Goal: Information Seeking & Learning: Learn about a topic

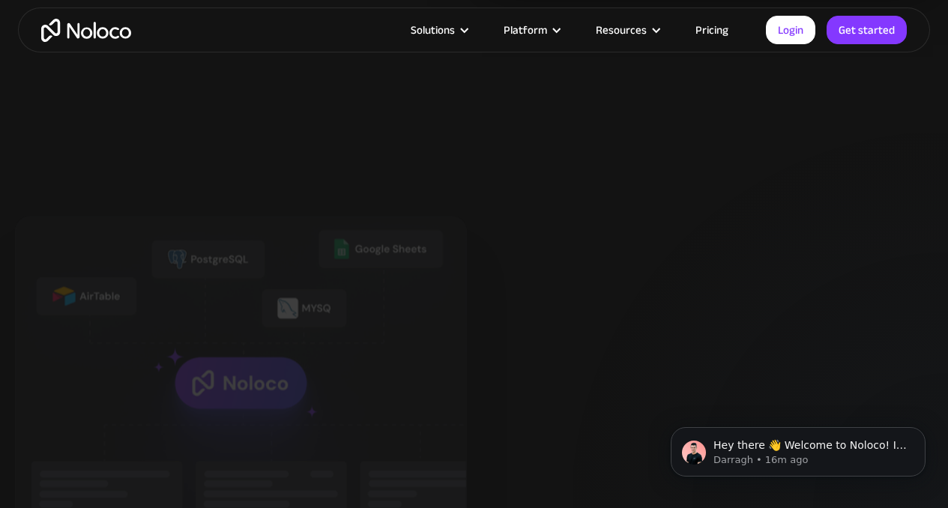
scroll to position [2304, 0]
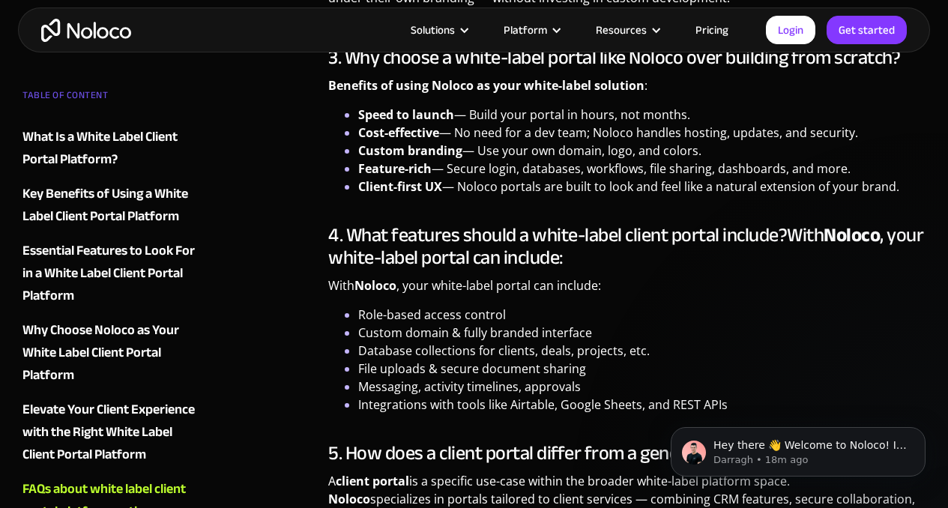
scroll to position [3762, 0]
